Goal: Task Accomplishment & Management: Manage account settings

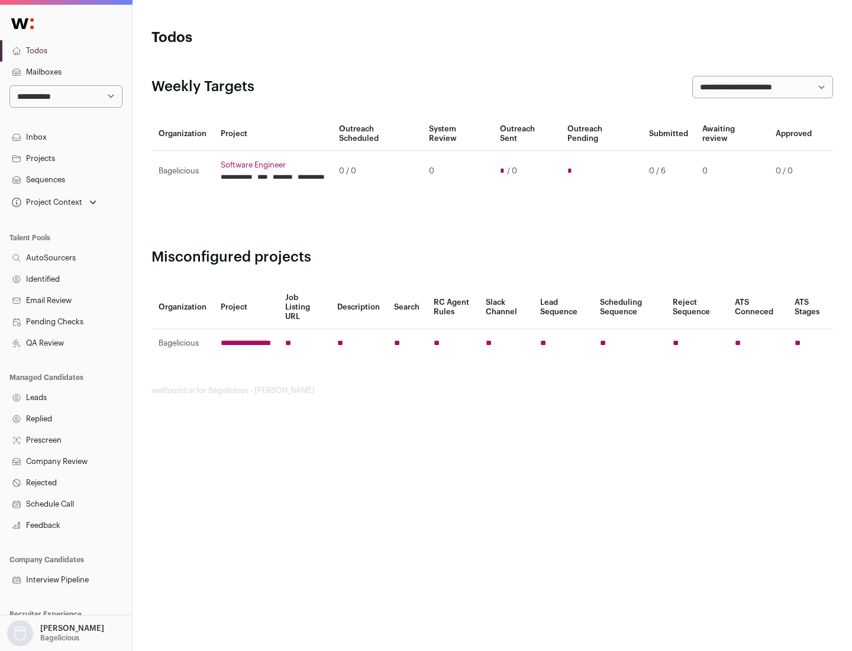
click at [66, 158] on link "Projects" at bounding box center [66, 158] width 132 height 21
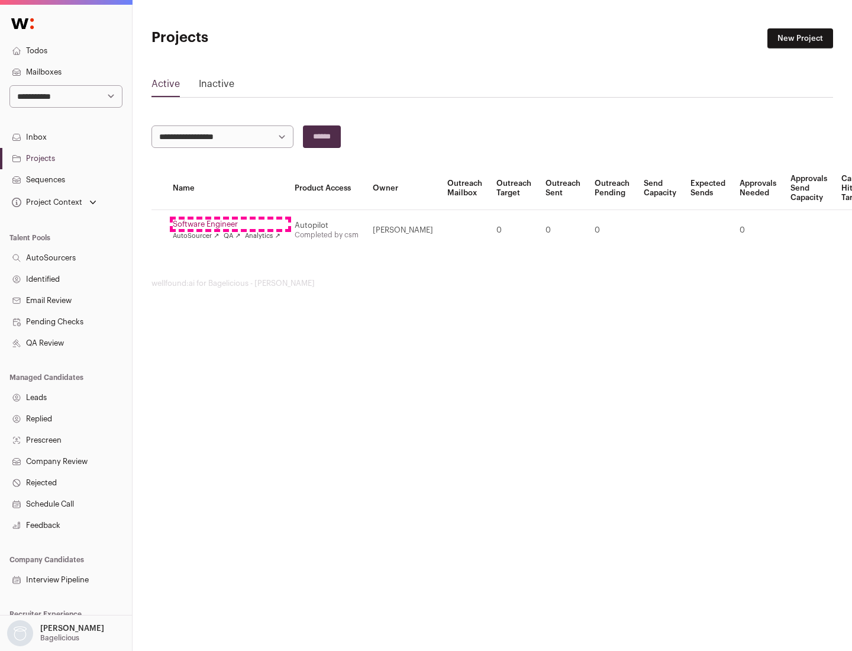
click at [230, 224] on link "Software Engineer" at bounding box center [227, 223] width 108 height 9
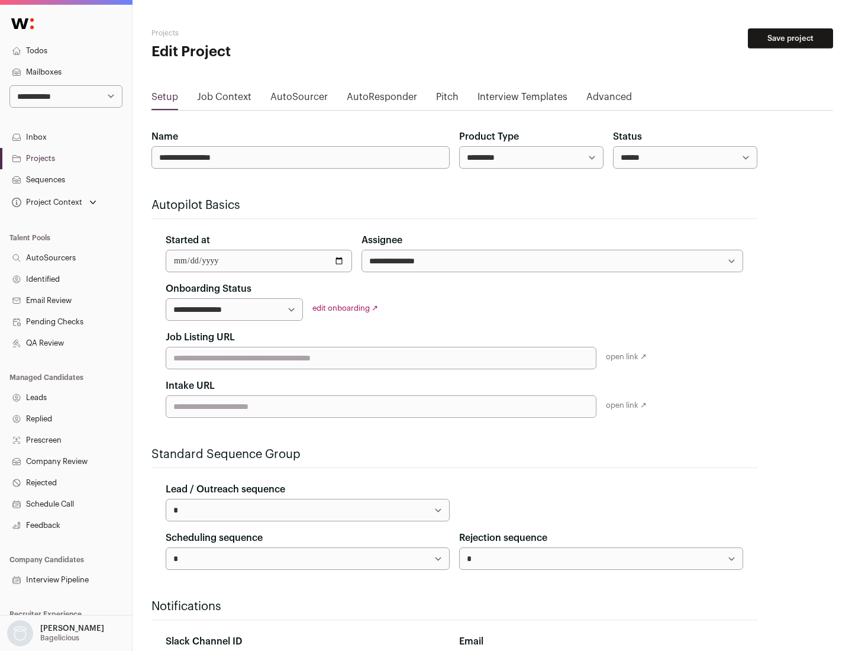
click at [790, 38] on button "Save project" at bounding box center [790, 38] width 85 height 20
